Goal: Find specific page/section: Find specific page/section

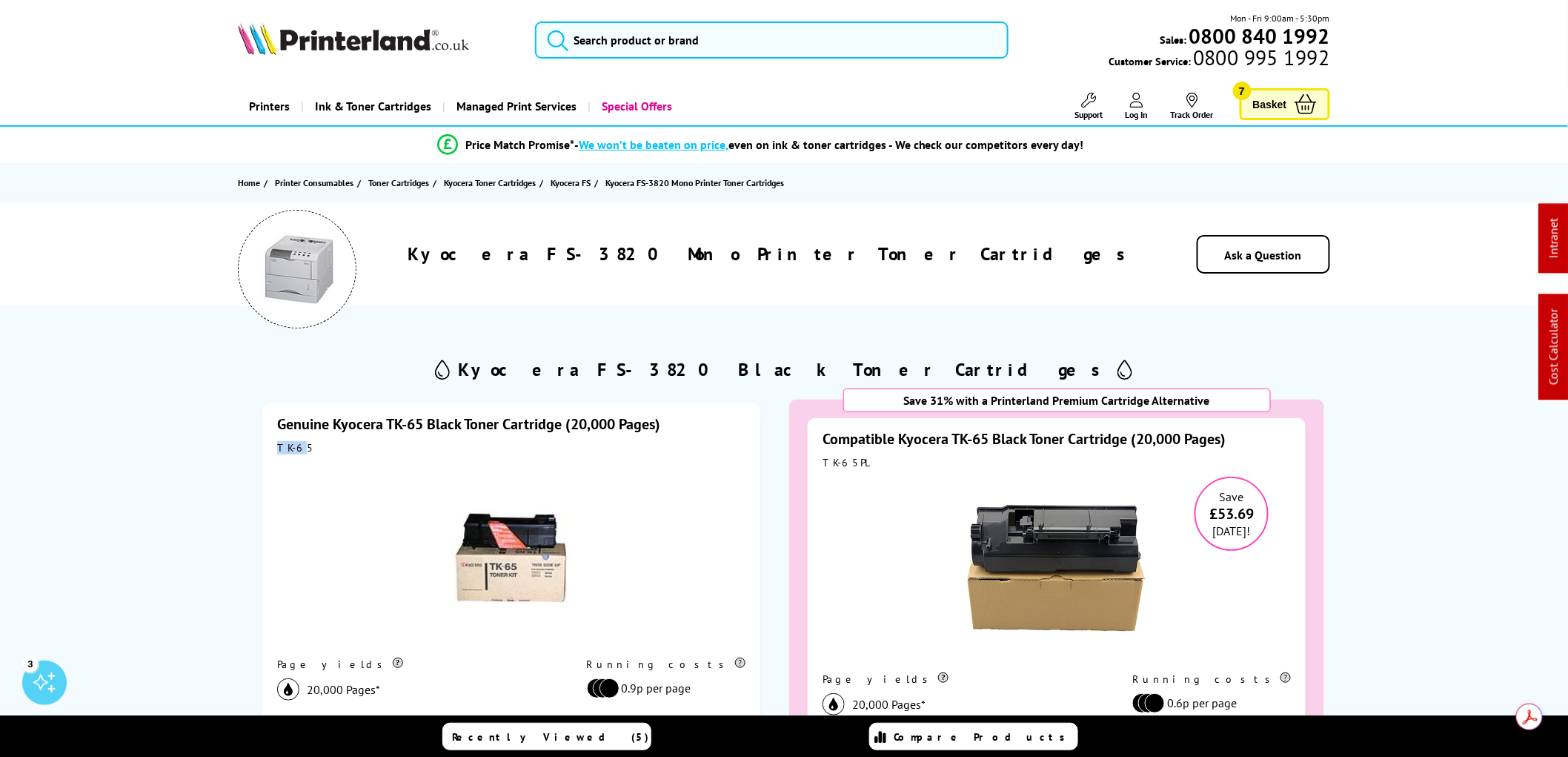
drag, startPoint x: 299, startPoint y: 448, endPoint x: 276, endPoint y: 446, distance: 23.1
click at [276, 446] on div "Genuine Kyocera TK-65 Black Toner Cartridge (20,000 Pages) TK-65 Page yields 20…" at bounding box center [511, 627] width 498 height 448
drag, startPoint x: 301, startPoint y: 443, endPoint x: 278, endPoint y: 448, distance: 23.5
click at [278, 448] on div "TK-65" at bounding box center [512, 448] width 469 height 13
copy div "TK-65"
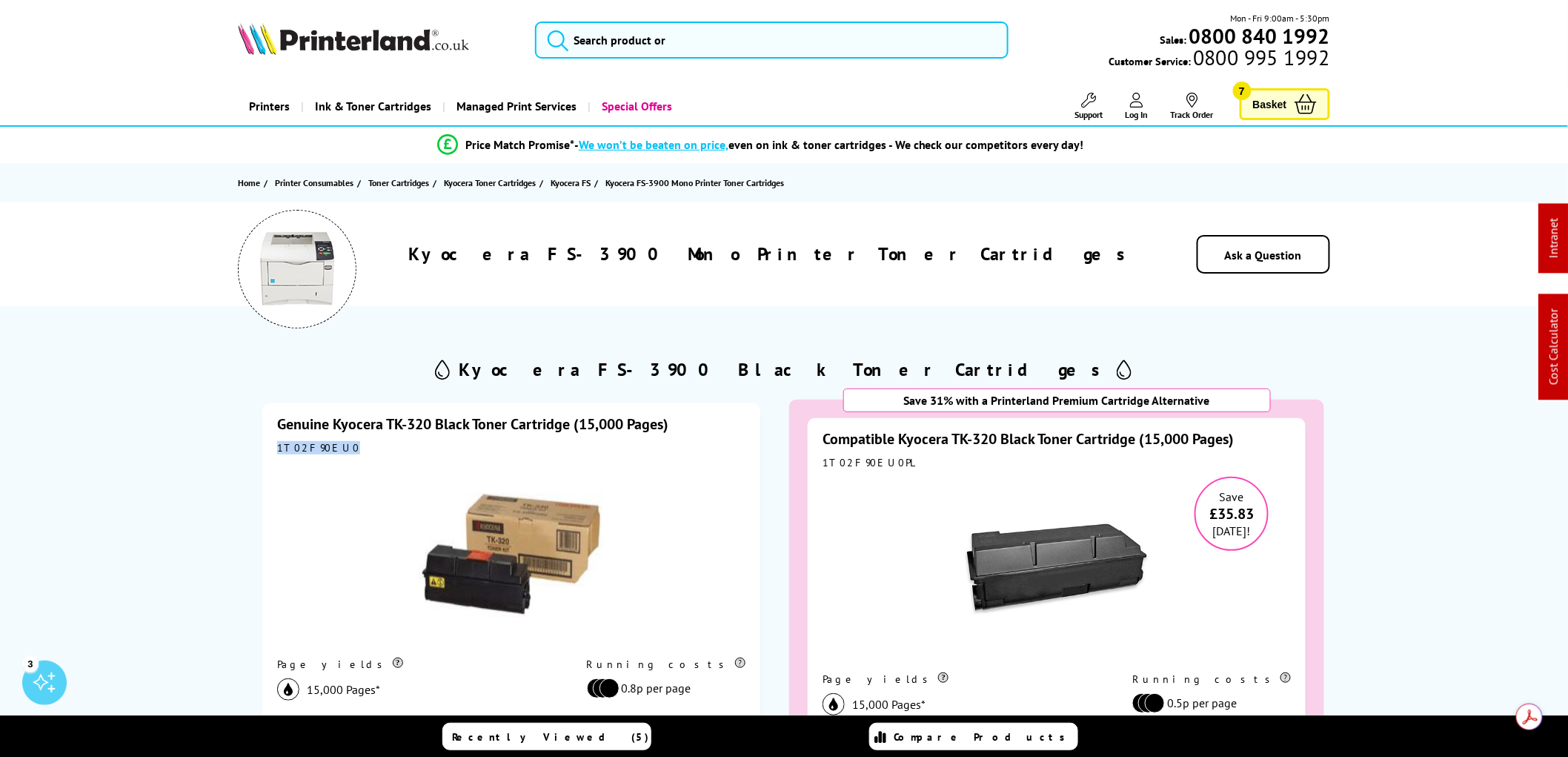
drag, startPoint x: 334, startPoint y: 449, endPoint x: 277, endPoint y: 451, distance: 57.0
click at [277, 451] on div "1T02F90EU0" at bounding box center [512, 448] width 469 height 13
copy div "1T02F90EU0"
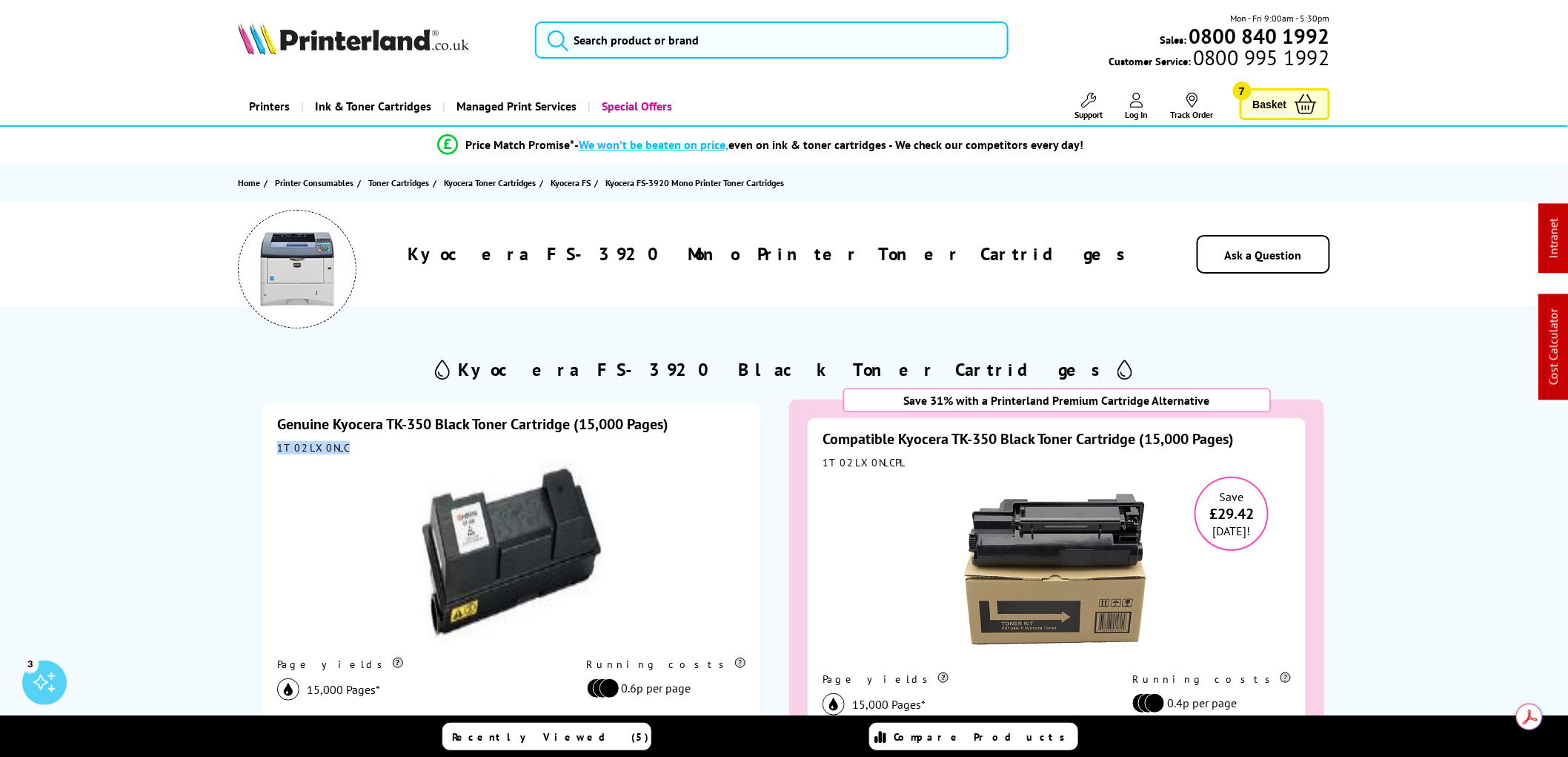
drag, startPoint x: 336, startPoint y: 451, endPoint x: 278, endPoint y: 451, distance: 58.0
click at [278, 451] on div "1T02LX0NLC" at bounding box center [512, 448] width 469 height 13
copy div "1T02LX0NLC"
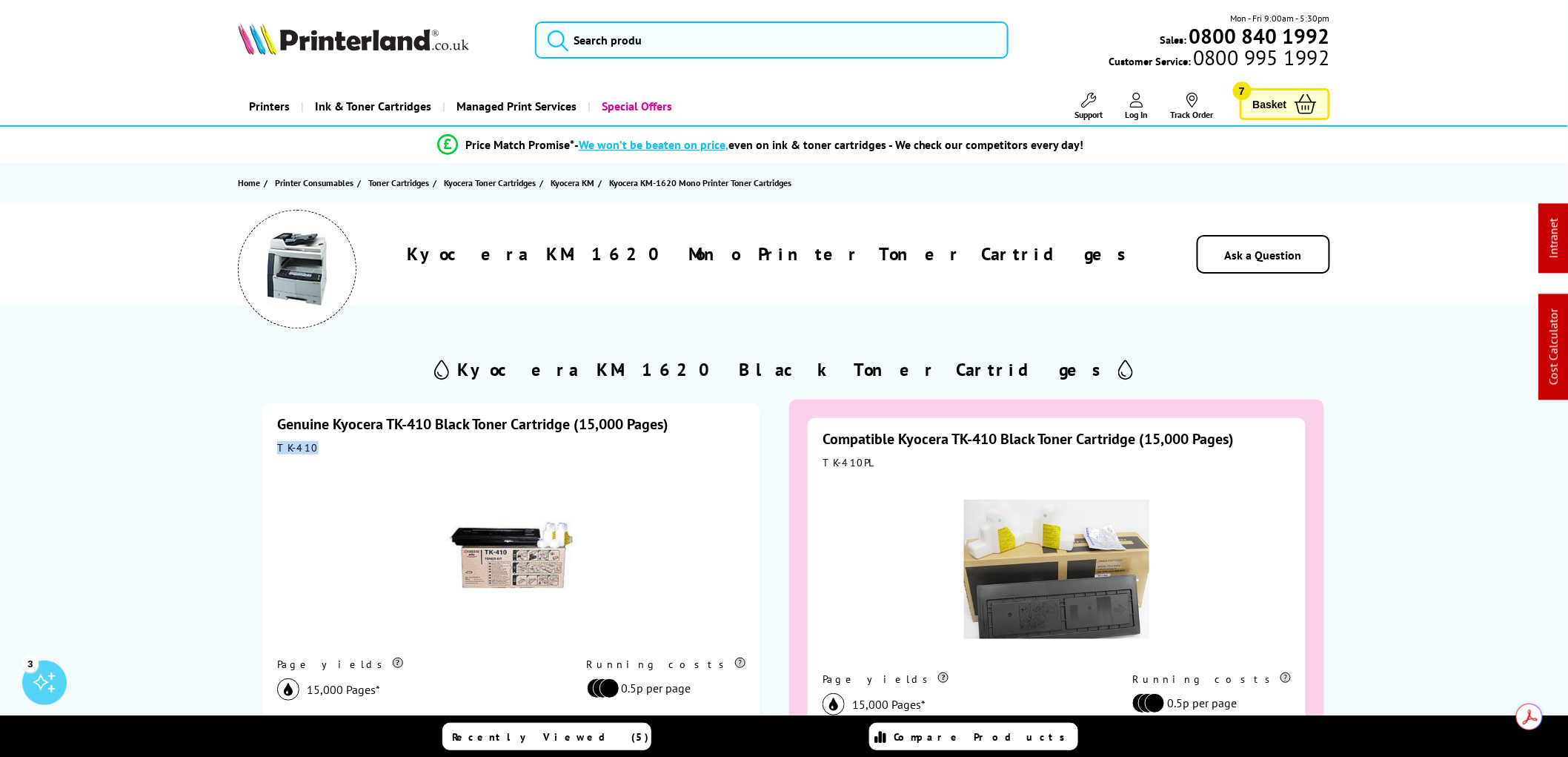
drag, startPoint x: 311, startPoint y: 452, endPoint x: 277, endPoint y: 446, distance: 34.5
click at [277, 446] on div "TK-410" at bounding box center [512, 448] width 469 height 13
copy div "TK-410"
drag, startPoint x: 306, startPoint y: 452, endPoint x: 277, endPoint y: 453, distance: 29.0
click at [277, 453] on div "TK-410" at bounding box center [512, 448] width 469 height 13
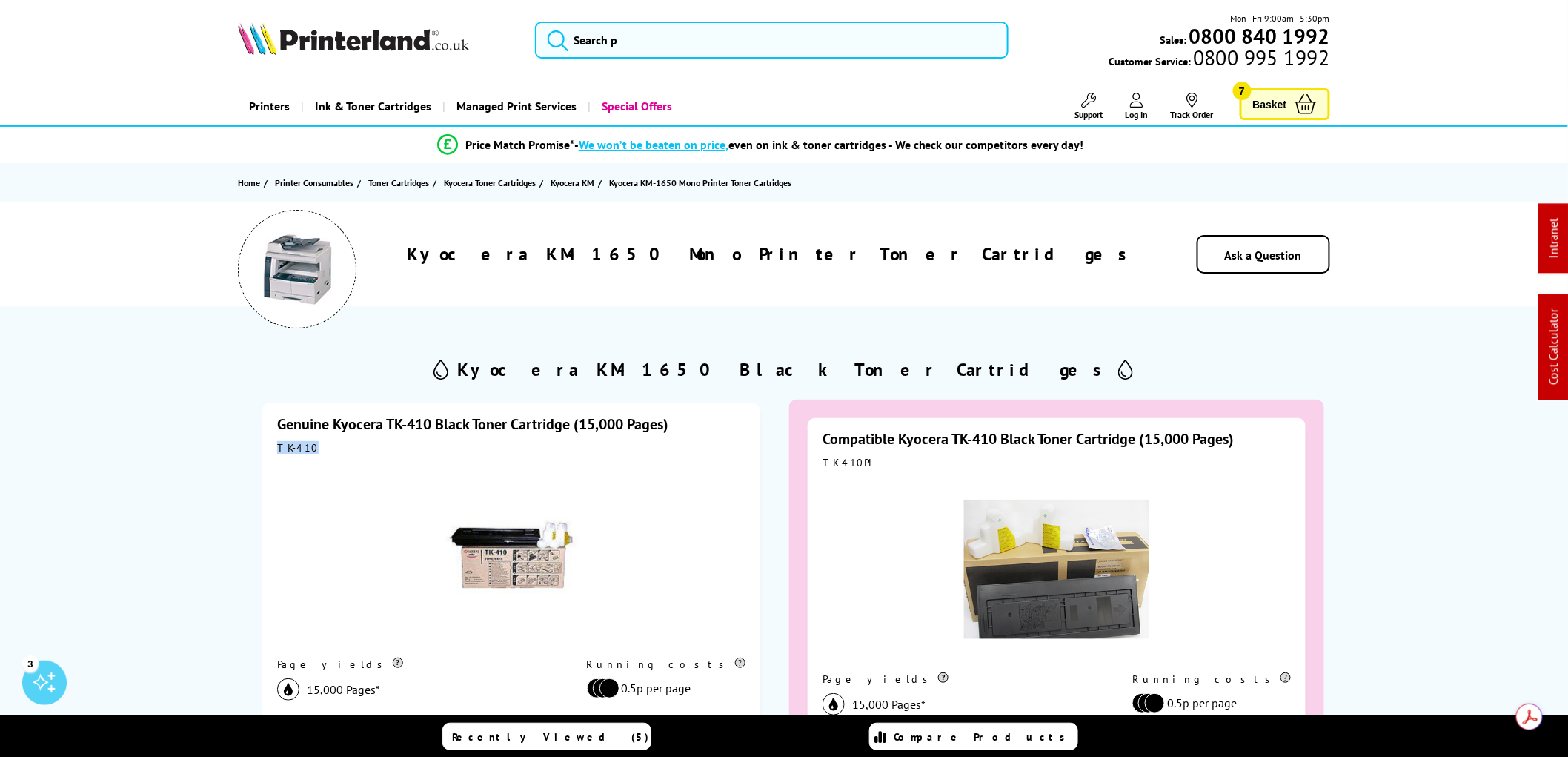
drag, startPoint x: 310, startPoint y: 448, endPoint x: 275, endPoint y: 451, distance: 35.1
click at [275, 451] on div "Genuine Kyocera TK-410 Black Toner Cartridge (15,000 Pages) TK-410 Page yields …" at bounding box center [511, 627] width 498 height 448
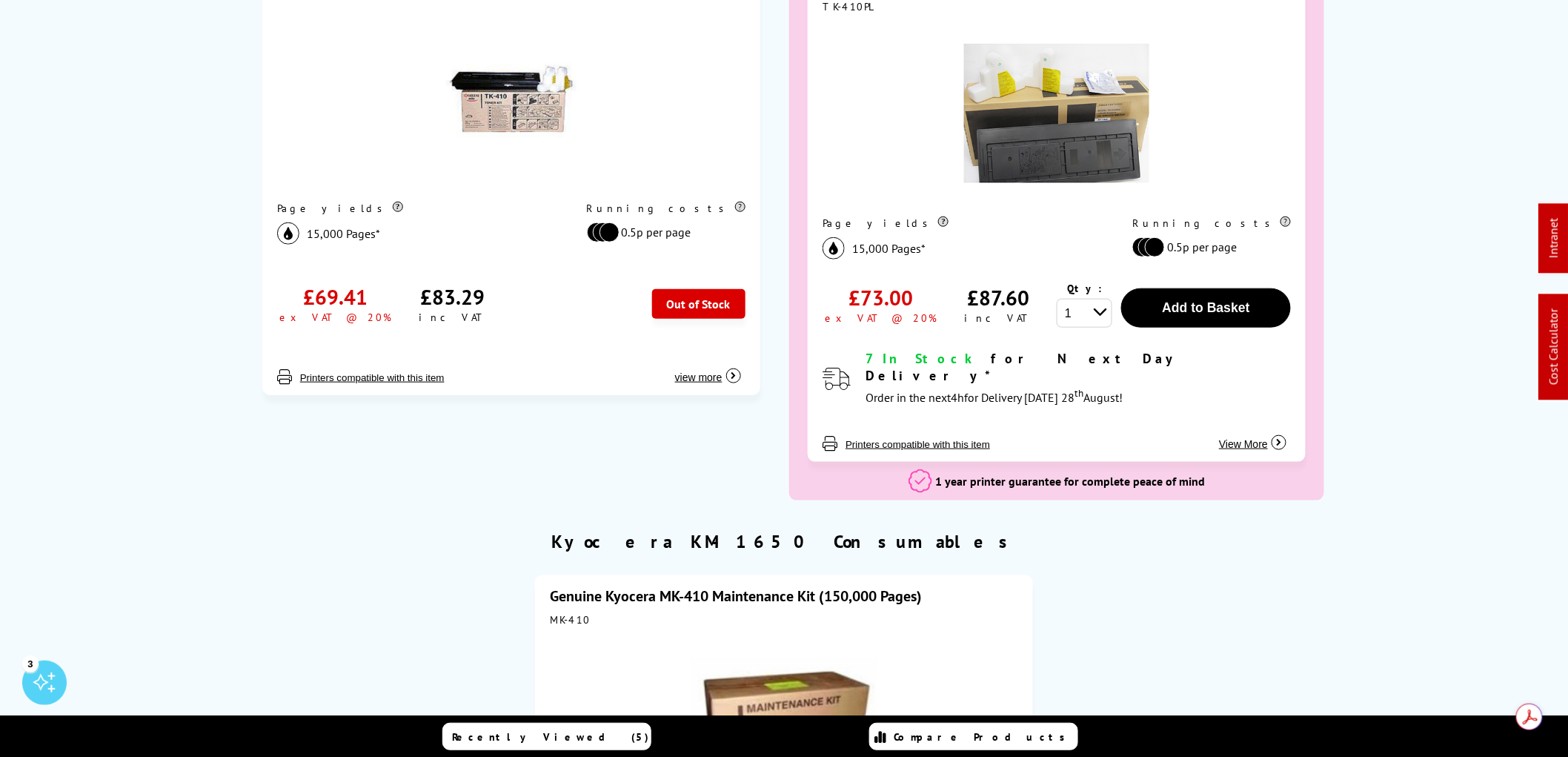
scroll to position [494, 0]
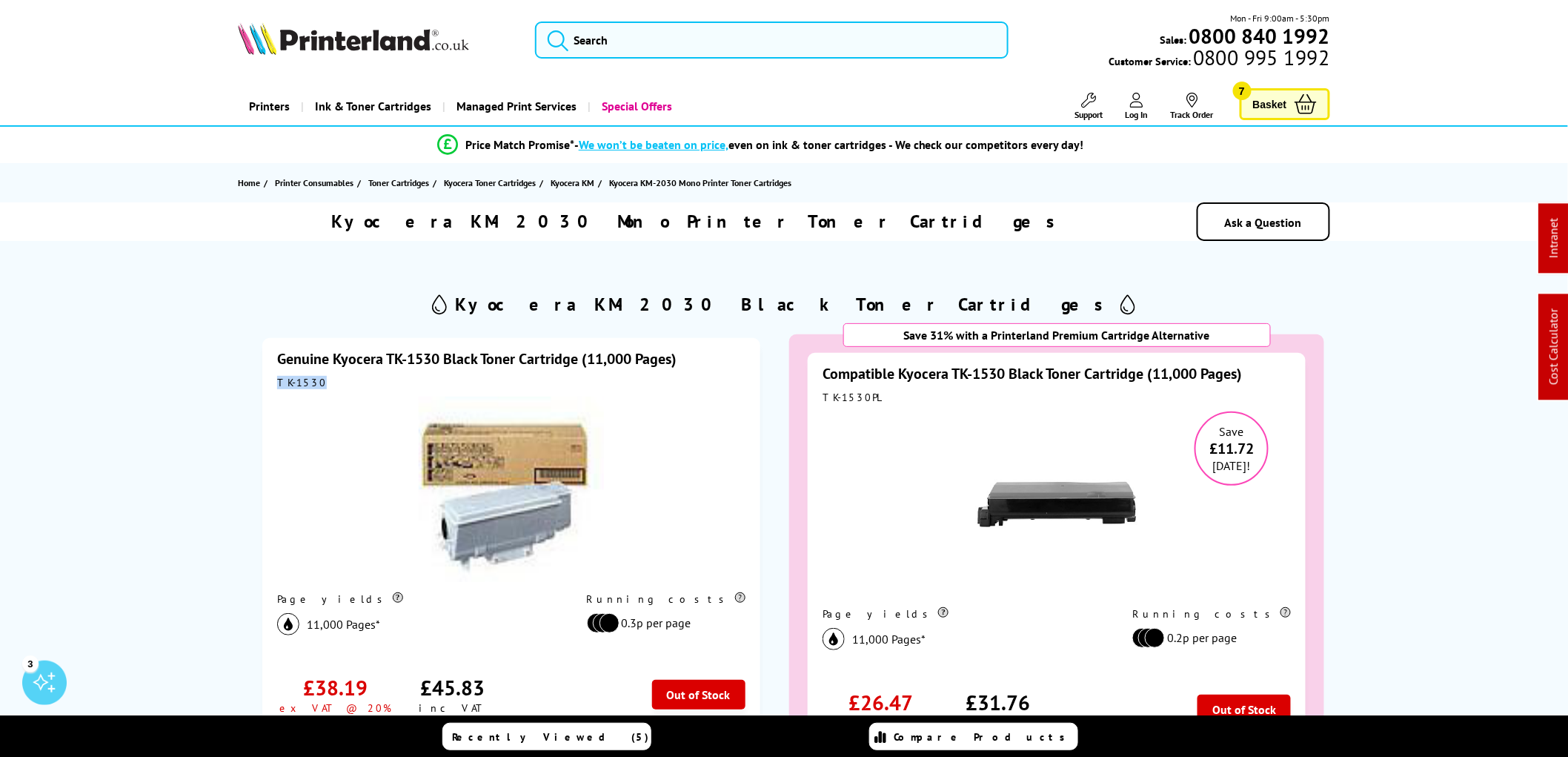
drag, startPoint x: 315, startPoint y: 382, endPoint x: 277, endPoint y: 380, distance: 38.1
click at [277, 380] on div "TK-1530" at bounding box center [512, 382] width 469 height 13
copy div "TK-1530"
click at [315, 382] on div "TK-1530" at bounding box center [512, 382] width 469 height 13
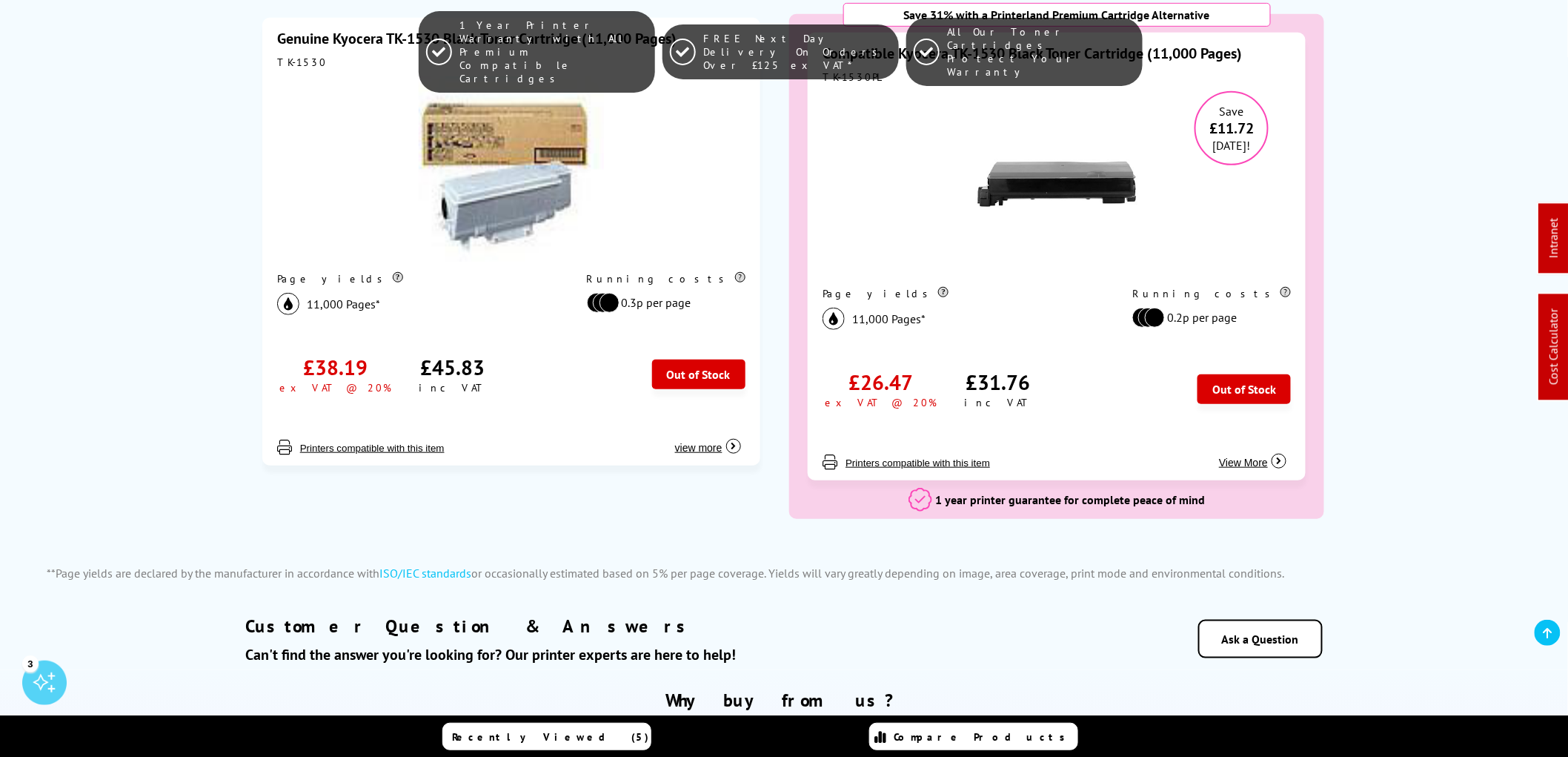
scroll to position [330, 0]
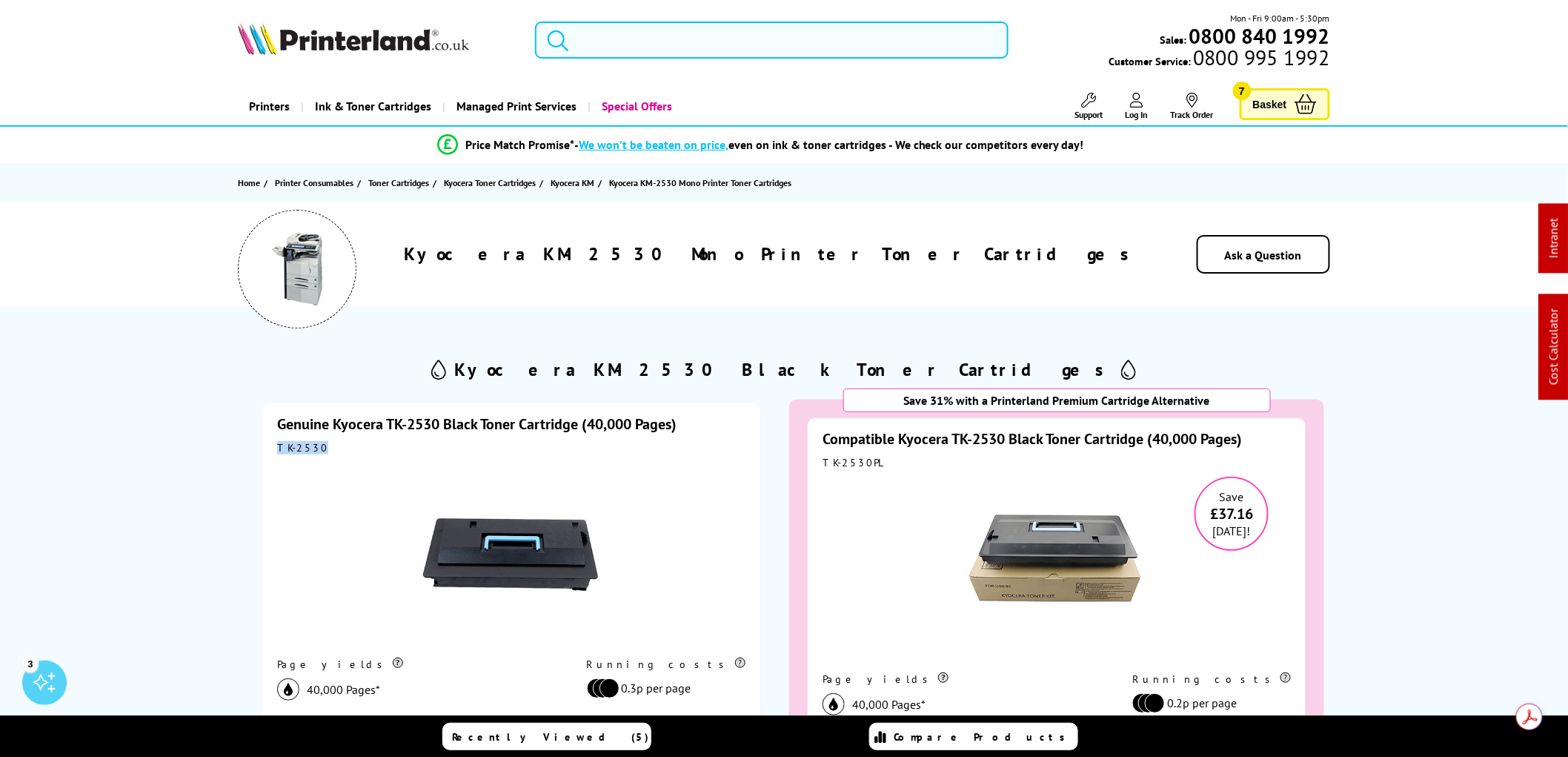
drag, startPoint x: 316, startPoint y: 448, endPoint x: 273, endPoint y: 447, distance: 43.0
click at [273, 447] on div "Genuine Kyocera TK-2530 Black Toner Cartridge (40,000 Pages) TK-2530 Page yield…" at bounding box center [511, 627] width 498 height 448
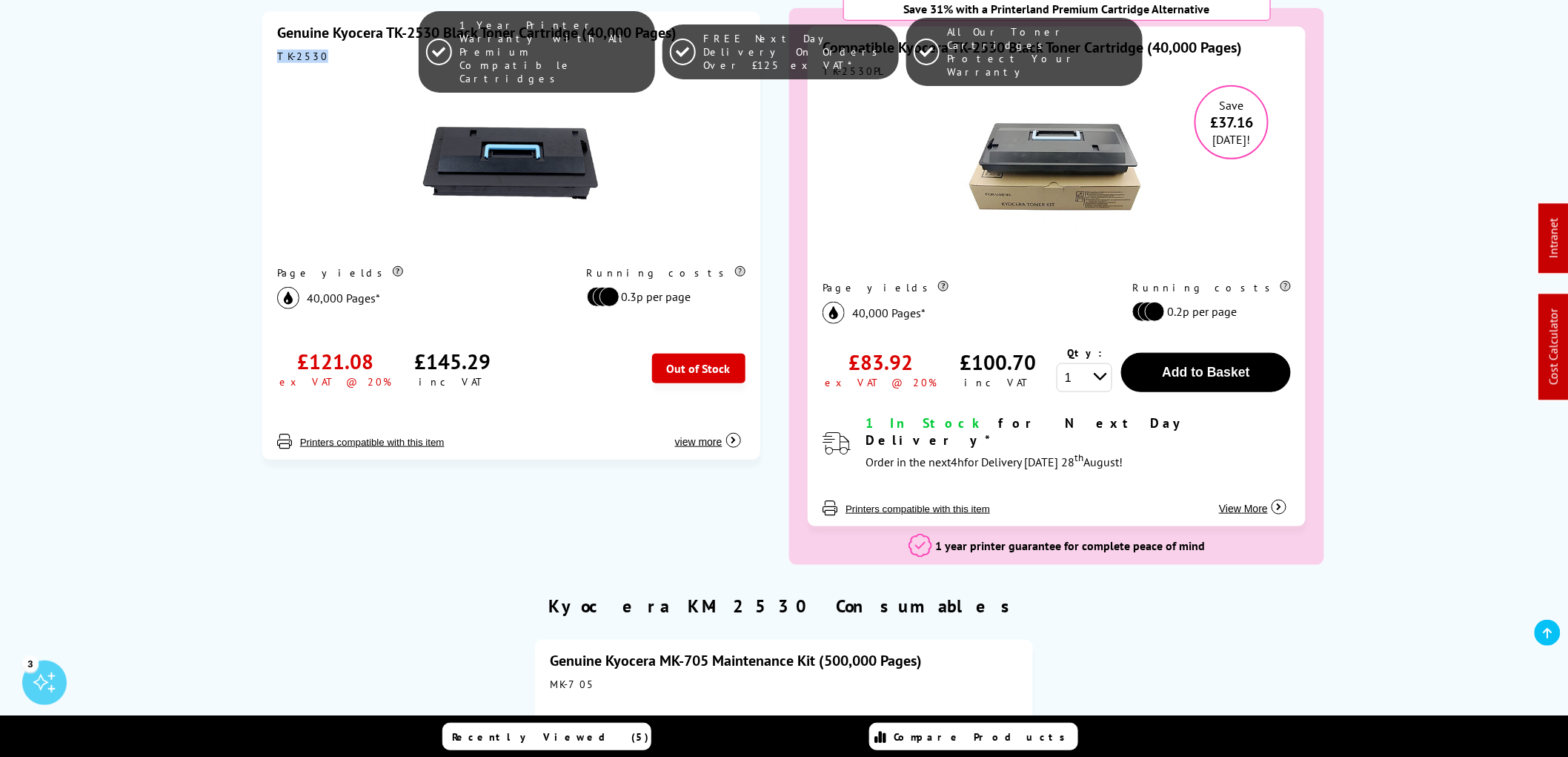
scroll to position [165, 0]
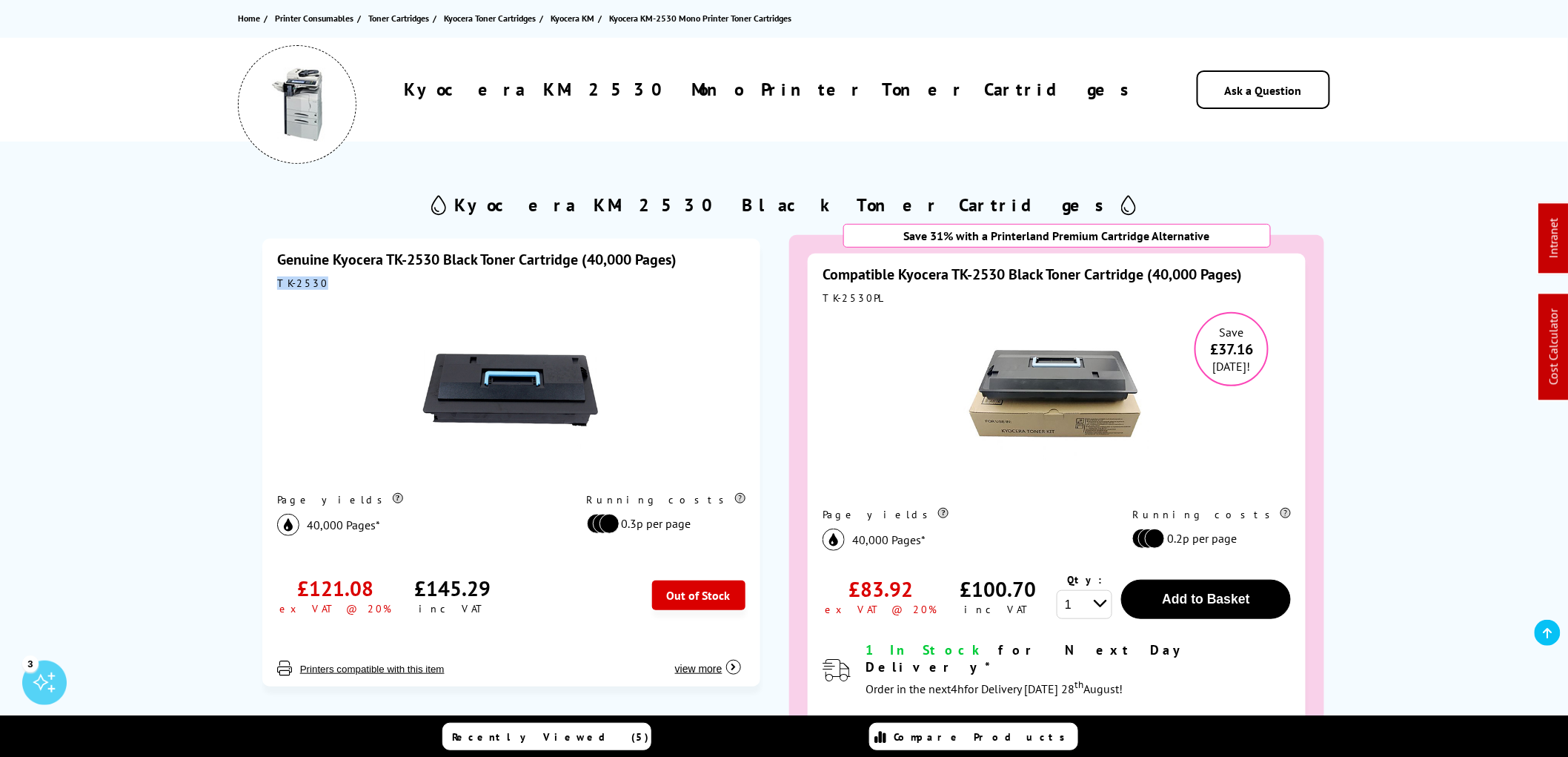
click at [312, 277] on div "TK-2530" at bounding box center [512, 283] width 469 height 13
drag, startPoint x: 319, startPoint y: 283, endPoint x: 277, endPoint y: 278, distance: 42.3
click at [277, 278] on div "TK-2530" at bounding box center [512, 283] width 469 height 13
copy div "TK-2530"
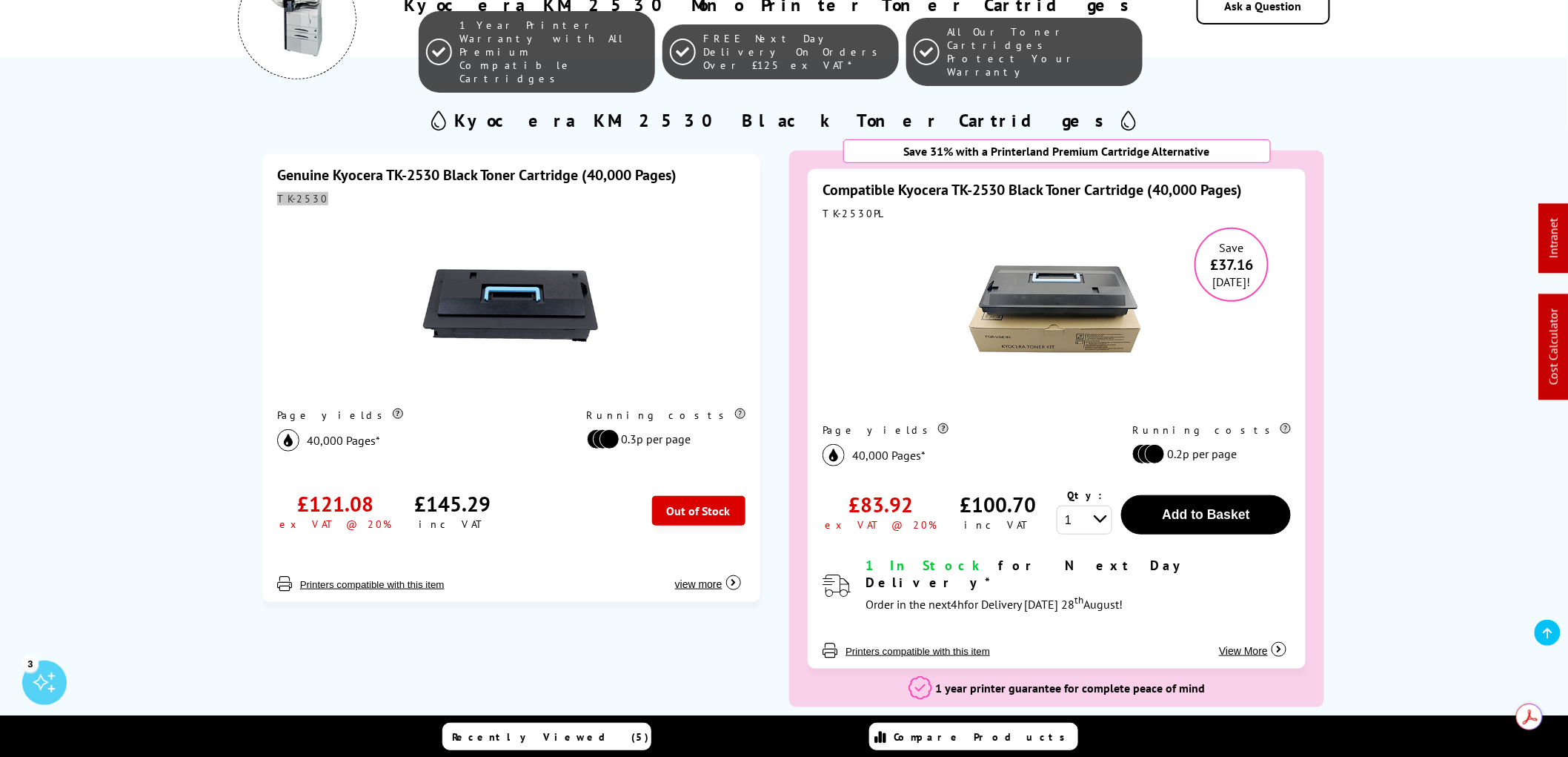
scroll to position [412, 0]
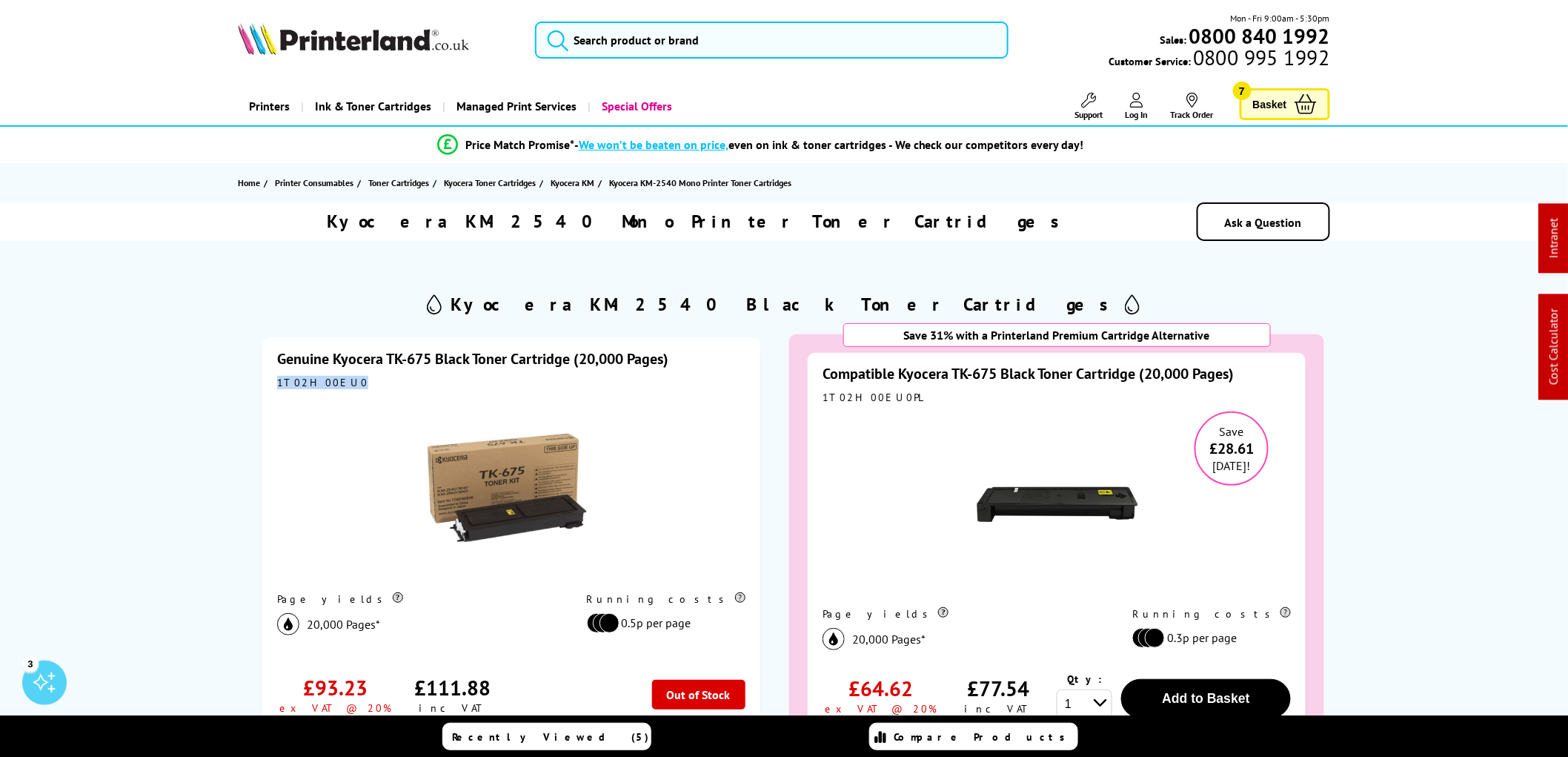
drag, startPoint x: 334, startPoint y: 385, endPoint x: 277, endPoint y: 380, distance: 57.2
click at [277, 380] on div "1T02H00EU0" at bounding box center [512, 382] width 469 height 13
copy div "1T02H00EU0"
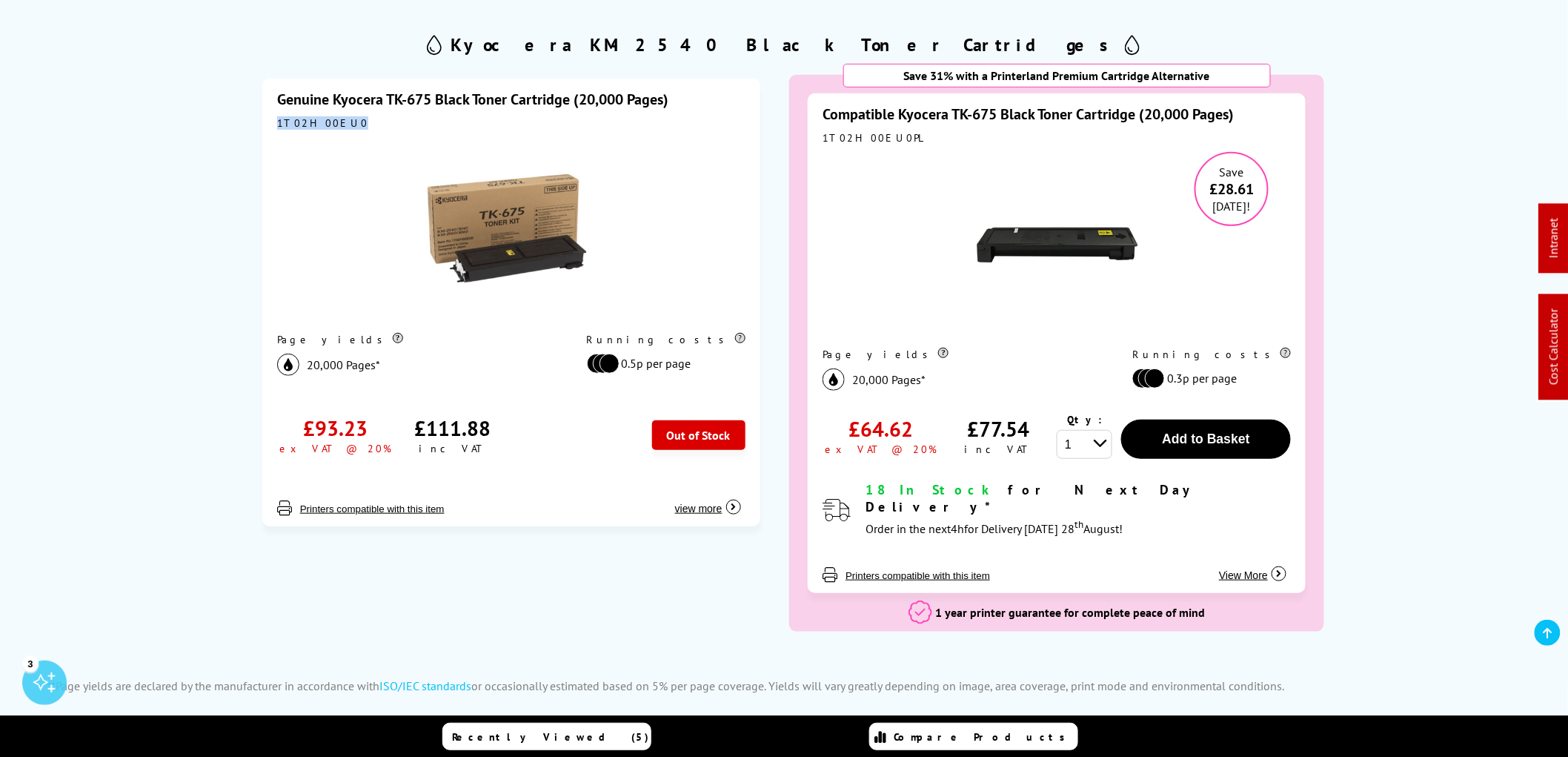
scroll to position [330, 0]
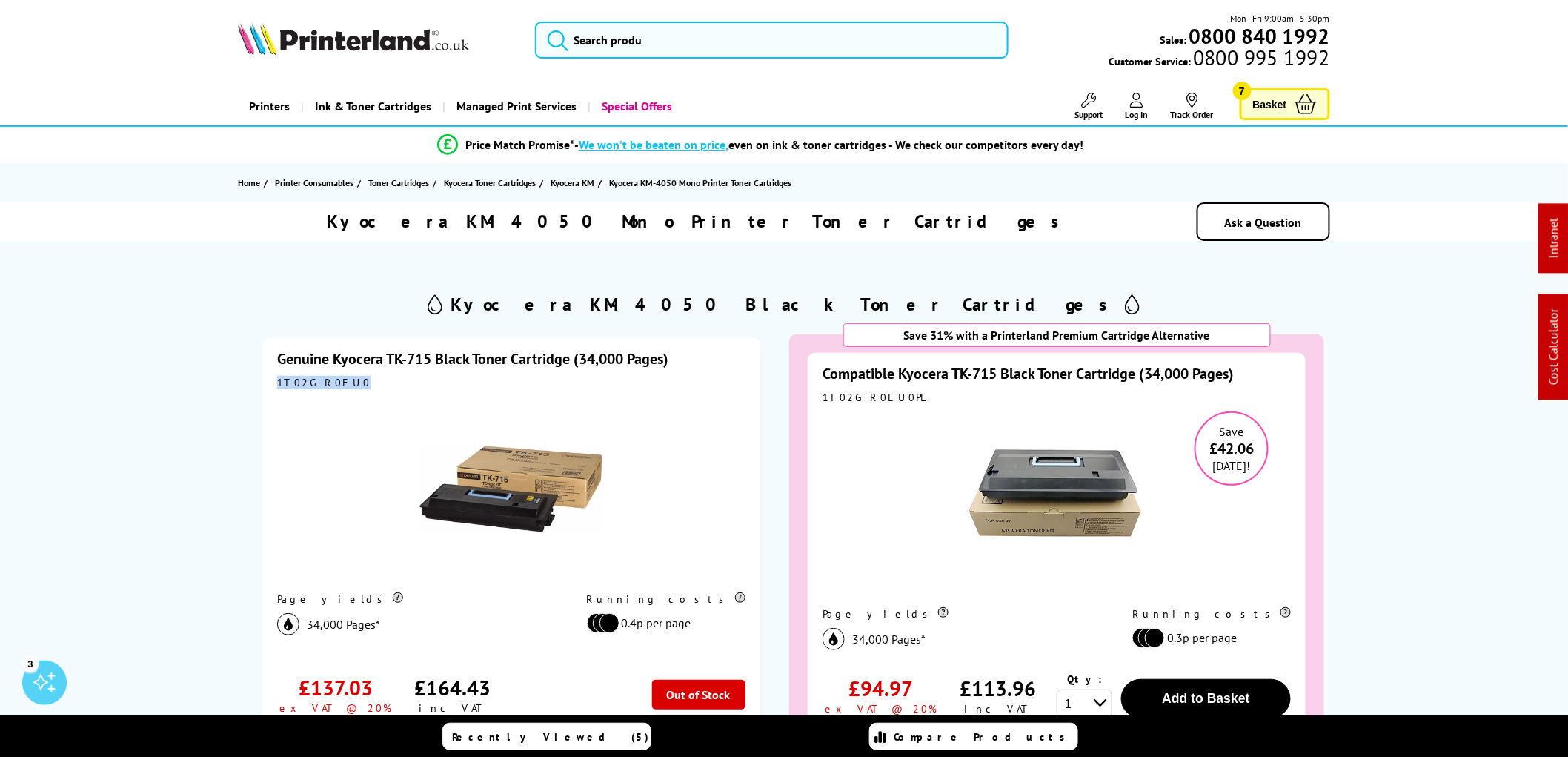
drag, startPoint x: 336, startPoint y: 383, endPoint x: 278, endPoint y: 379, distance: 58.1
click at [277, 381] on div "1T02GR0EU0" at bounding box center [512, 382] width 469 height 13
copy div "1T02GR0EU0"
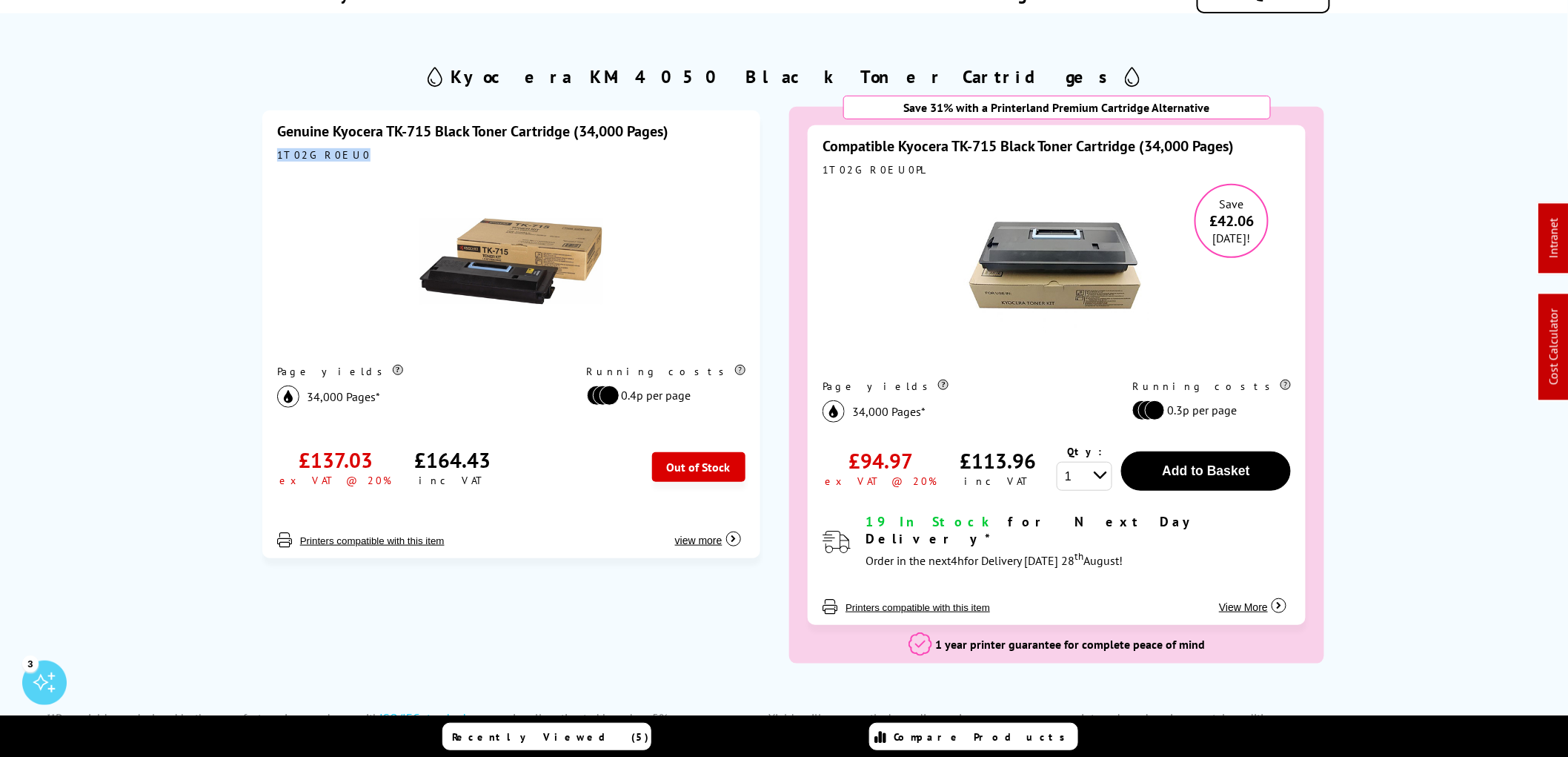
scroll to position [247, 0]
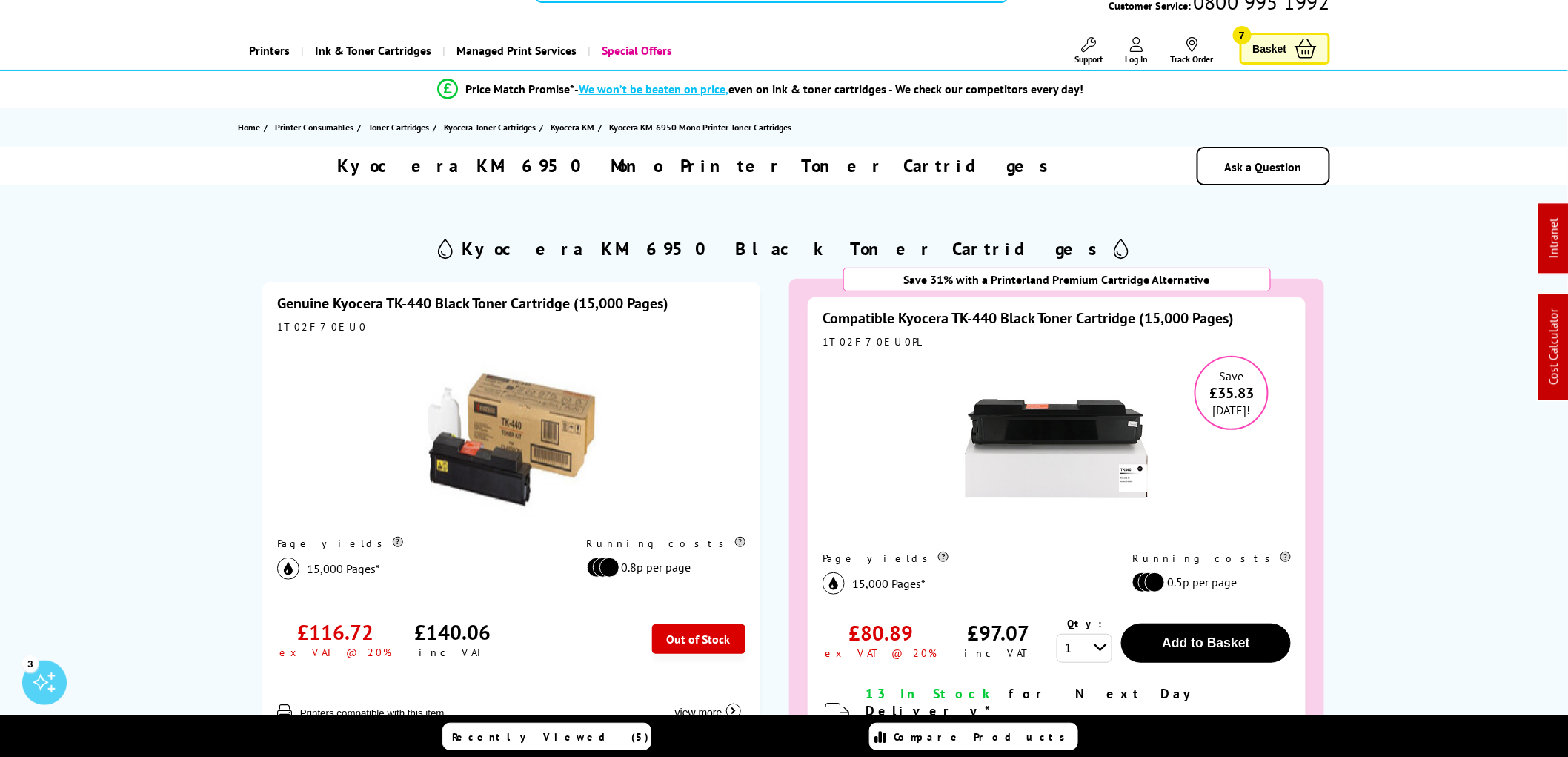
scroll to position [247, 0]
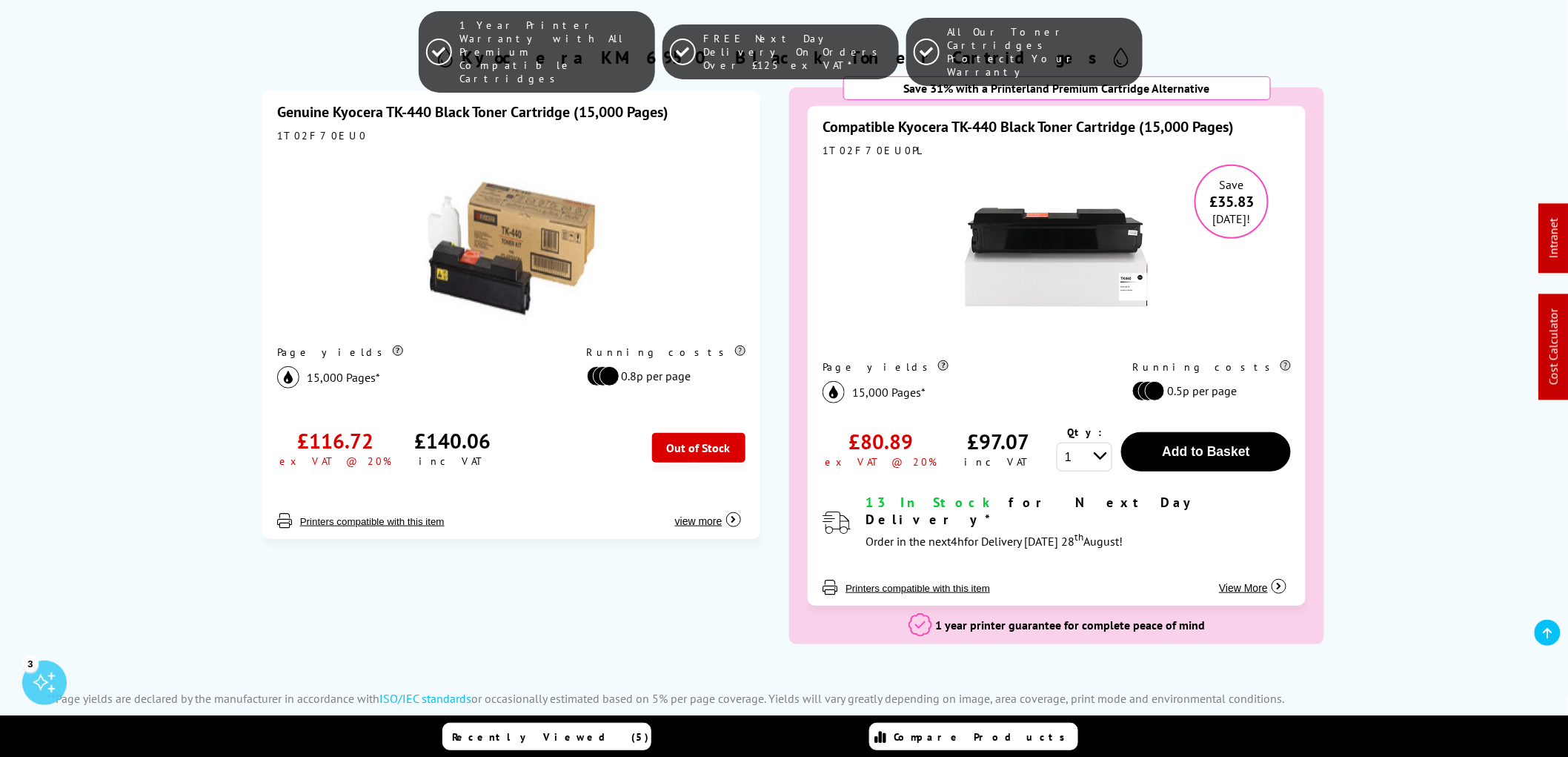
click at [329, 132] on div "1T02F70EU0" at bounding box center [512, 135] width 469 height 13
drag, startPoint x: 334, startPoint y: 132, endPoint x: 269, endPoint y: 135, distance: 65.1
click at [269, 135] on div "Genuine Kyocera TK-440 Black Toner Cartridge (15,000 Pages) 1T02F70EU0 Page yie…" at bounding box center [511, 315] width 498 height 448
copy div "1T02F70EU0"
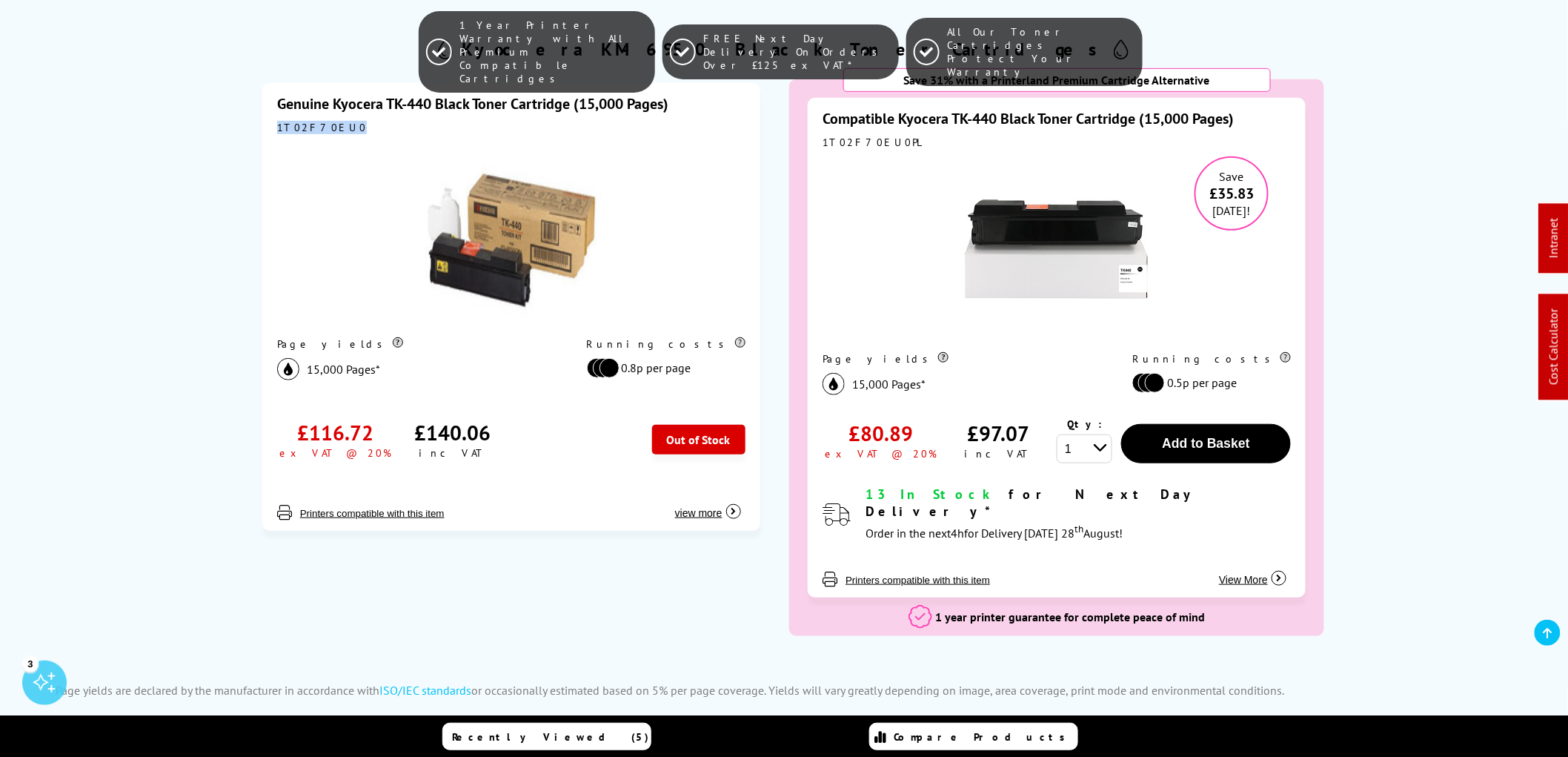
scroll to position [412, 0]
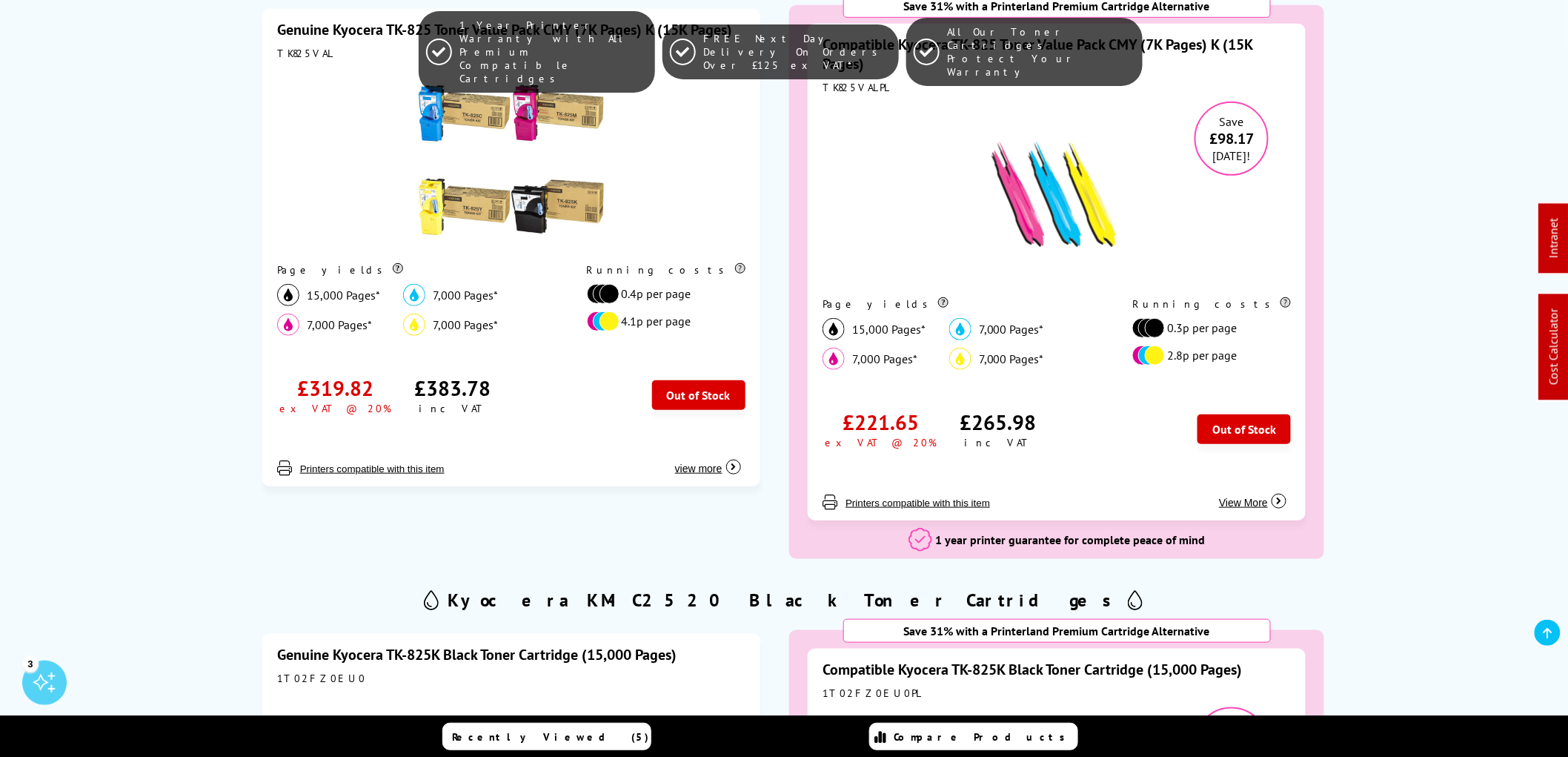
scroll to position [741, 0]
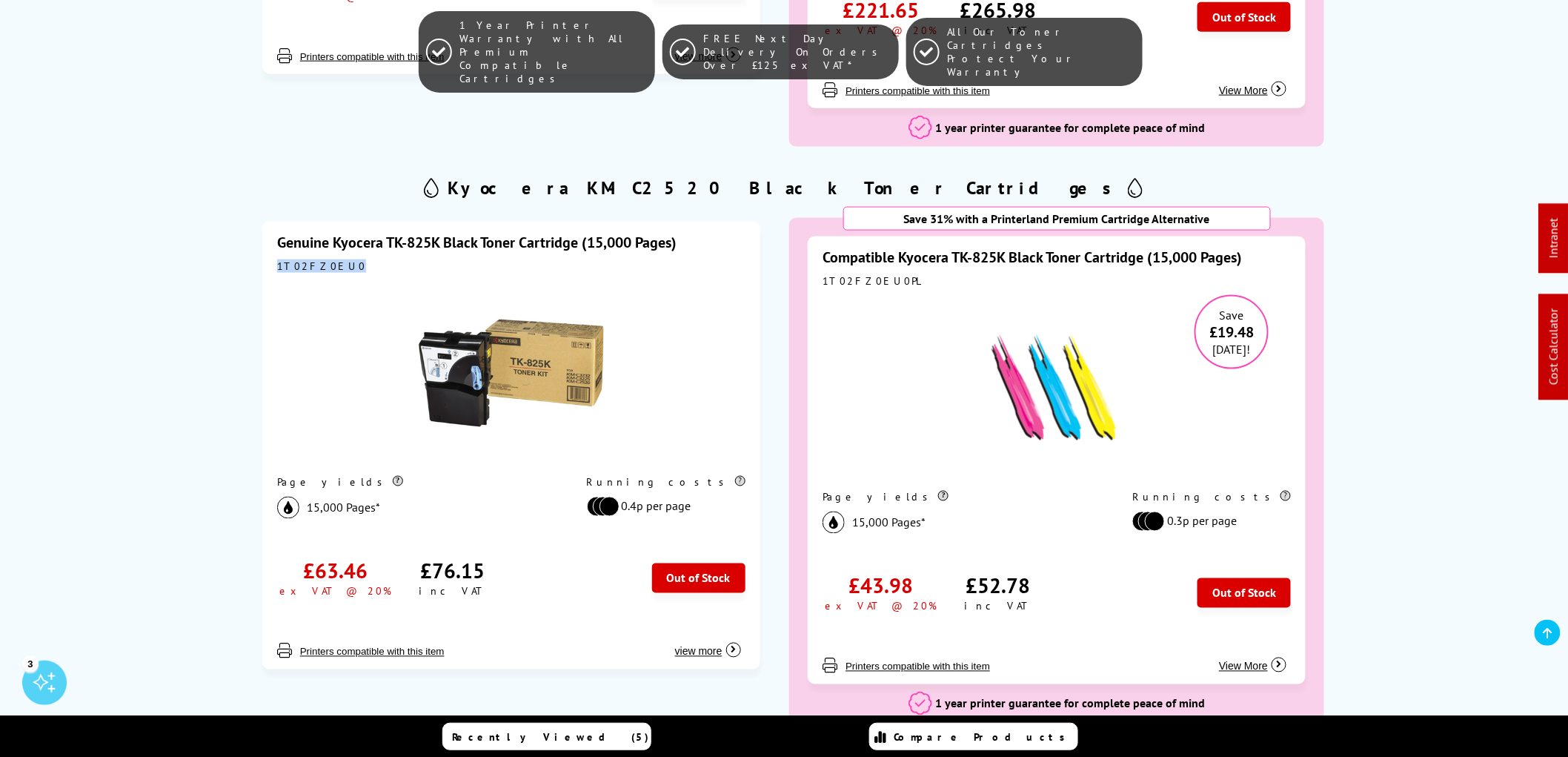
drag, startPoint x: 337, startPoint y: 267, endPoint x: 277, endPoint y: 263, distance: 60.1
click at [277, 263] on div "1T02FZ0EU0" at bounding box center [512, 265] width 469 height 13
copy div "1T02FZ0EU0"
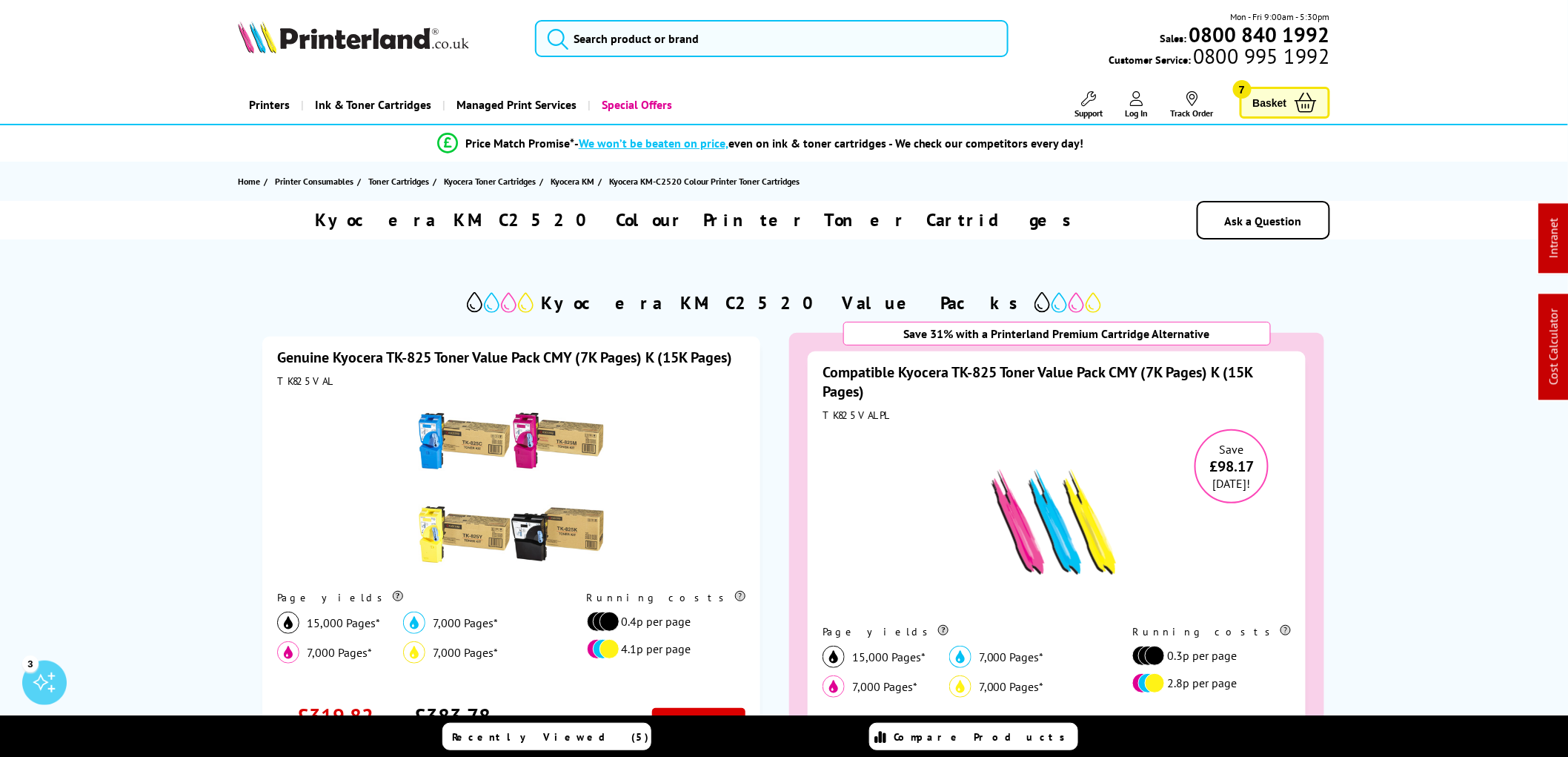
scroll to position [0, 0]
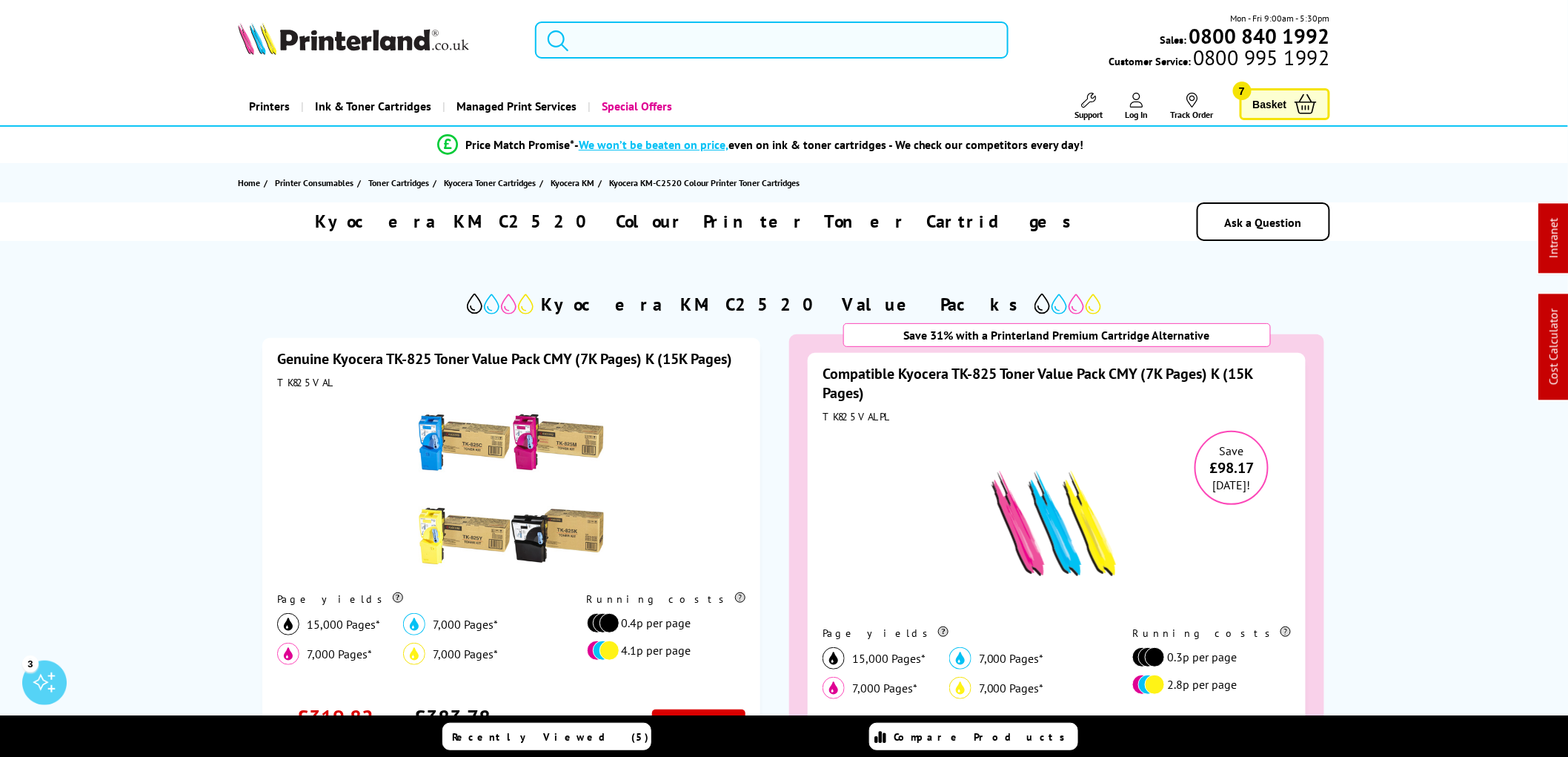
click at [586, 41] on input "search" at bounding box center [772, 40] width 474 height 37
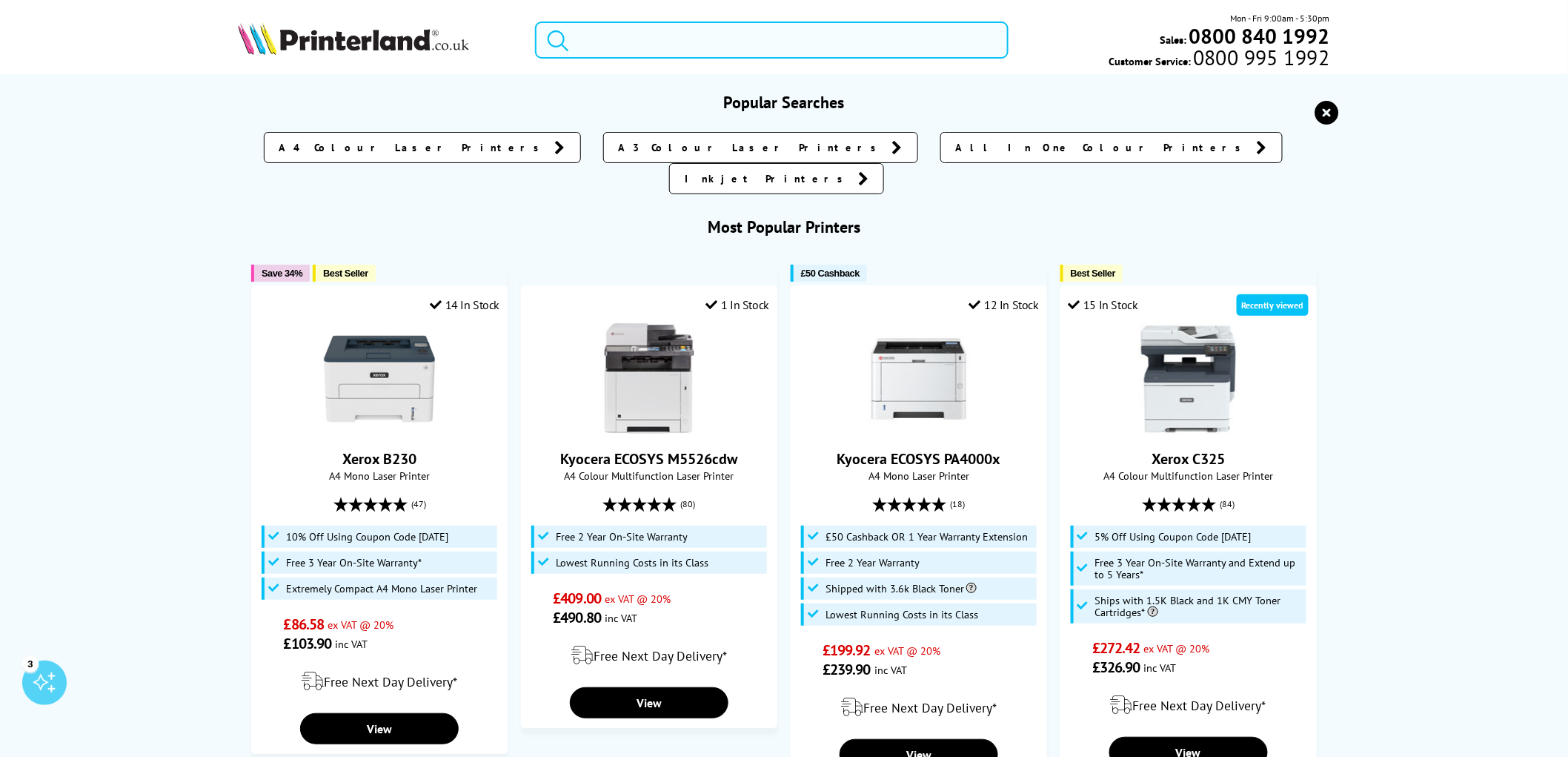
paste input "1T02FZ0EU0"
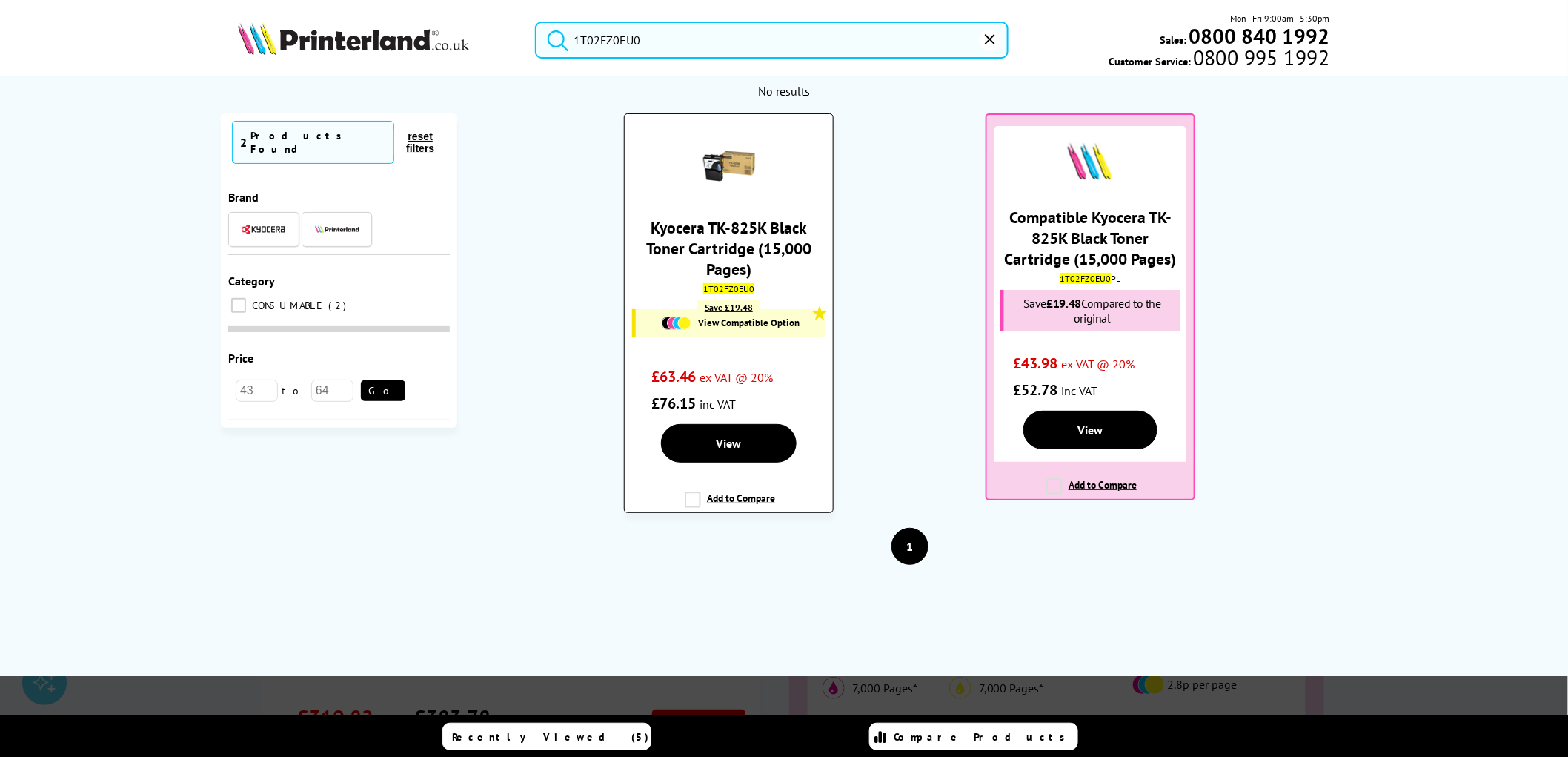
type input "1T02FZ0EU0"
click at [760, 224] on link "Kyocera TK-825K Black Toner Cartridge (15,000 Pages)" at bounding box center [729, 248] width 166 height 63
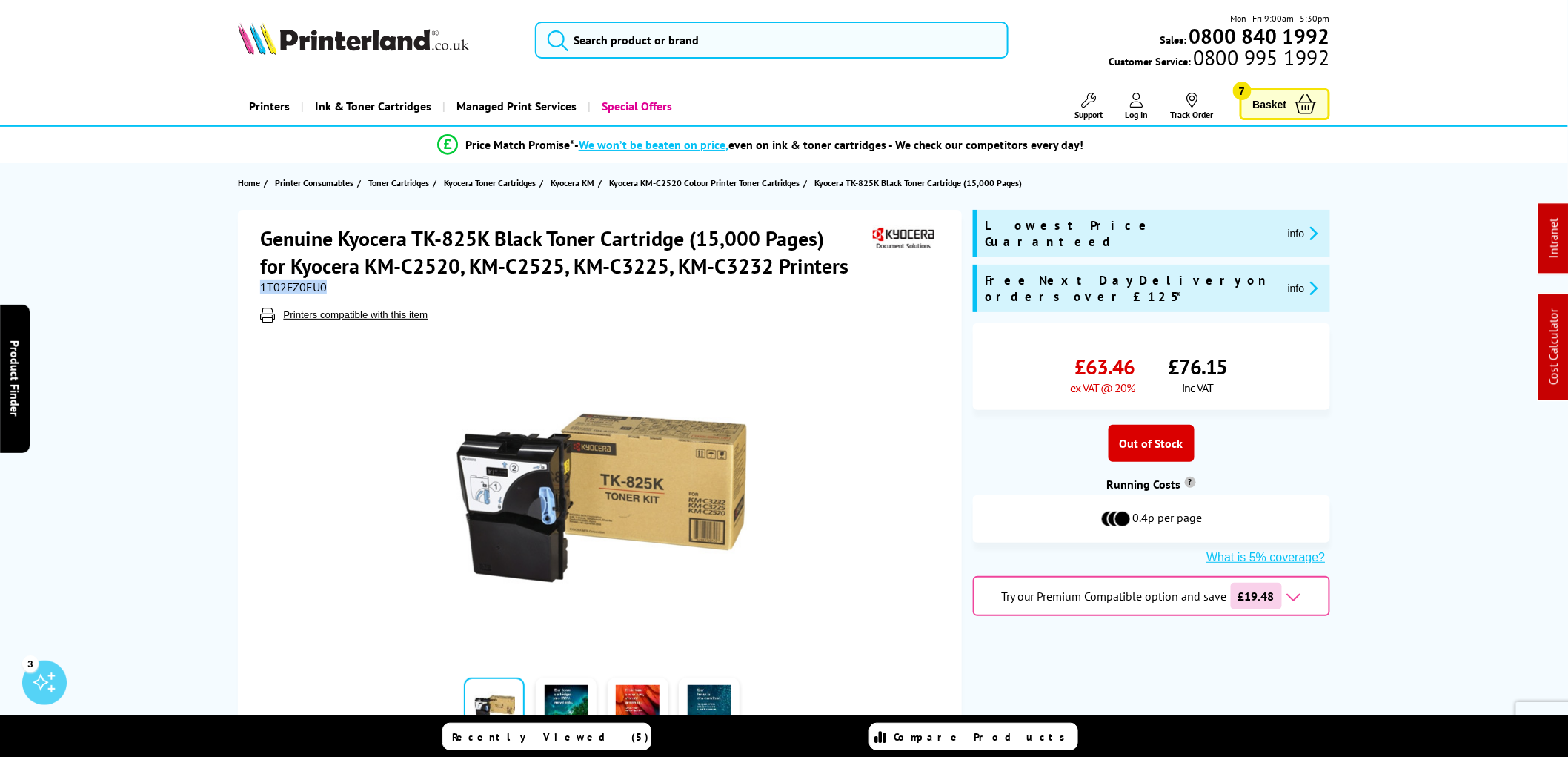
drag, startPoint x: 326, startPoint y: 292, endPoint x: 248, endPoint y: 287, distance: 78.2
click at [248, 287] on div "Genuine Kyocera TK-825K Black Toner Cartridge (15,000 Pages) for Kyocera KM-C25…" at bounding box center [600, 484] width 724 height 548
copy span "1T02FZ0EU0"
